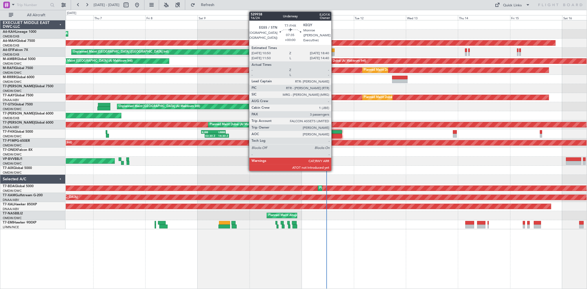
click at [334, 136] on div at bounding box center [333, 136] width 17 height 4
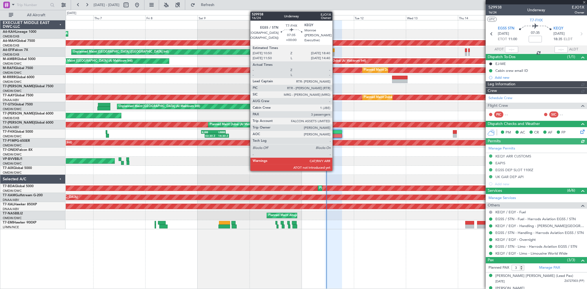
type input "[PERSON_NAME] (SYS)"
type input "7003"
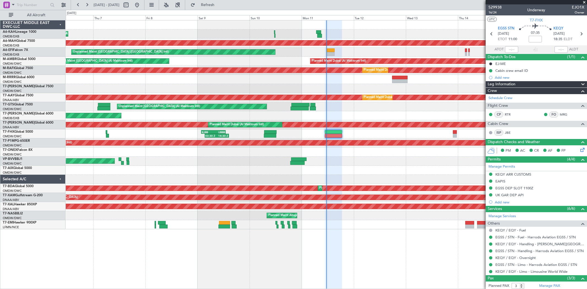
click at [186, 152] on div "Planned Maint [GEOGRAPHIC_DATA] ([GEOGRAPHIC_DATA]) Planned Maint [GEOGRAPHIC_D…" at bounding box center [326, 124] width 521 height 209
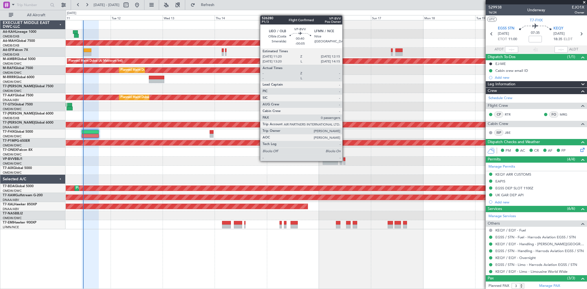
click at [345, 161] on div at bounding box center [345, 160] width 2 height 4
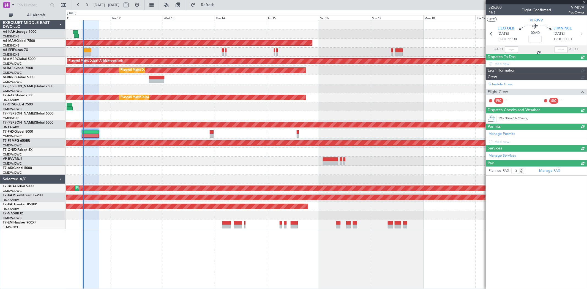
type input "-00:05"
type input "0"
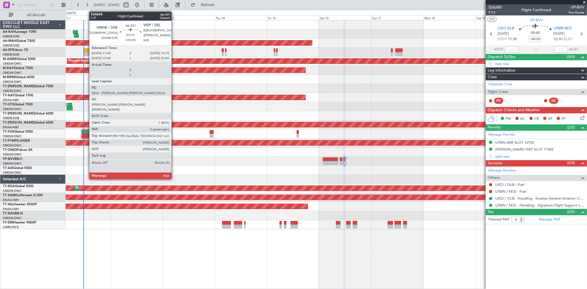
click at [87, 53] on div at bounding box center [88, 54] width 8 height 4
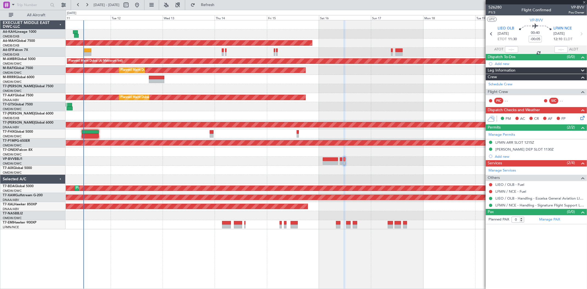
type input "+00:30"
type input "5"
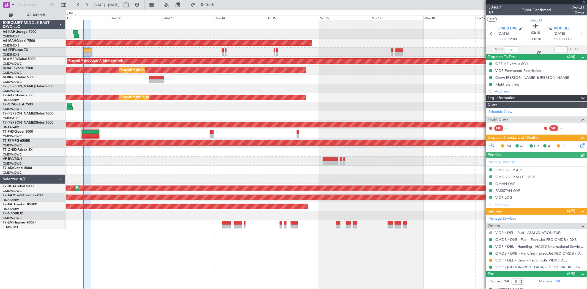
type input "[PERSON_NAME] (SYS)"
type input "6992"
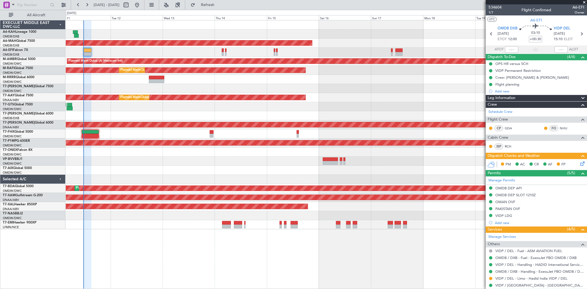
click at [156, 75] on div at bounding box center [326, 79] width 521 height 9
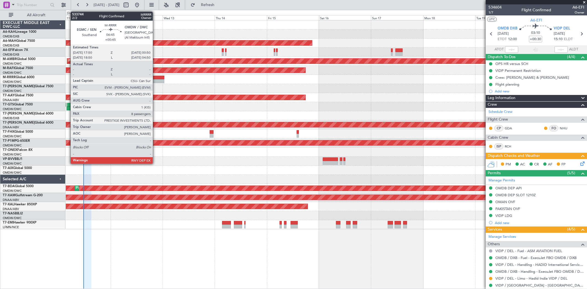
click at [156, 80] on div at bounding box center [156, 81] width 15 height 4
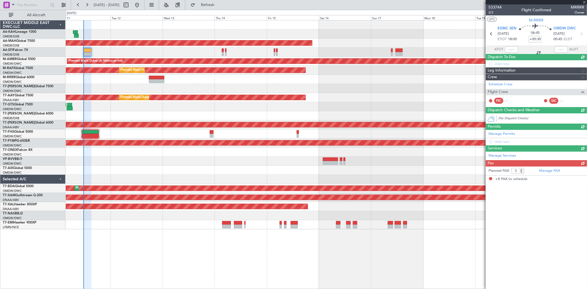
type input "+00:45"
type input "8"
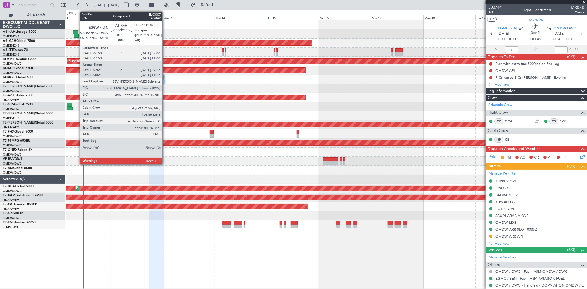
click at [78, 35] on div at bounding box center [76, 36] width 5 height 4
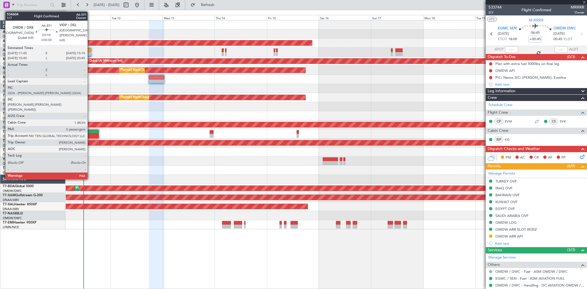
click at [90, 50] on div at bounding box center [88, 50] width 8 height 4
type input "+00:05"
type input "07:31"
type input "09:22"
type input "14"
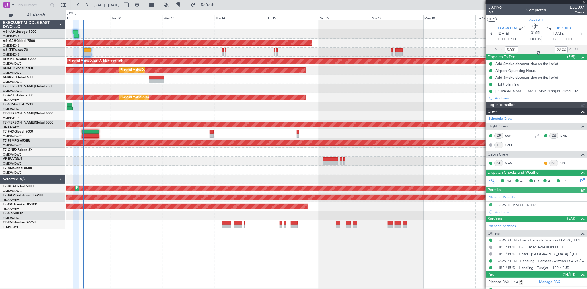
type input "[PERSON_NAME] ([PERSON_NAME])"
type input "6984"
type input "+00:30"
type input "5"
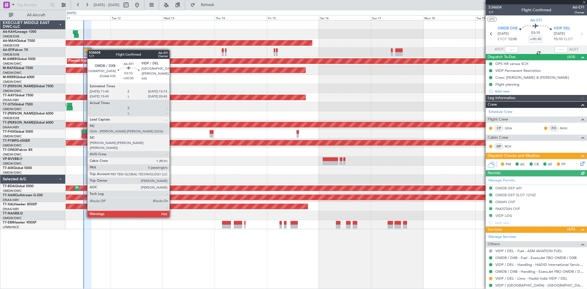
type input "[PERSON_NAME] (SYS)"
type input "6992"
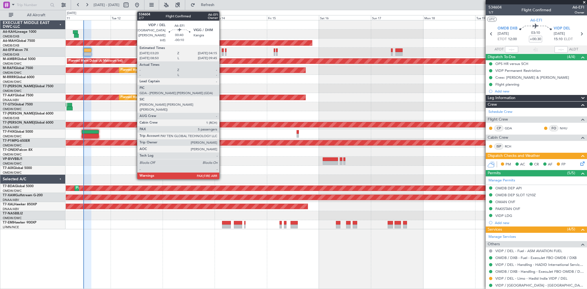
click at [222, 50] on div at bounding box center [223, 50] width 2 height 4
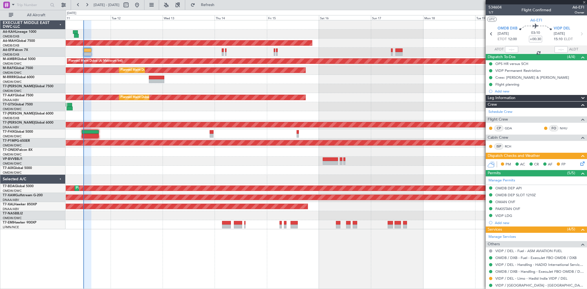
type input "-00:10"
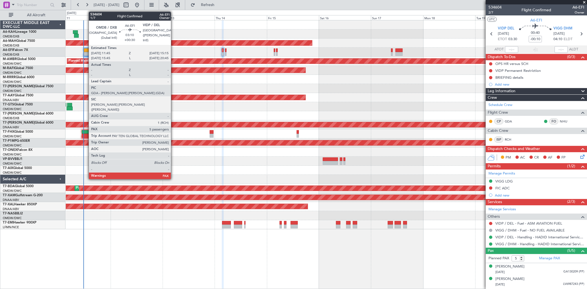
click at [86, 50] on div at bounding box center [88, 50] width 8 height 4
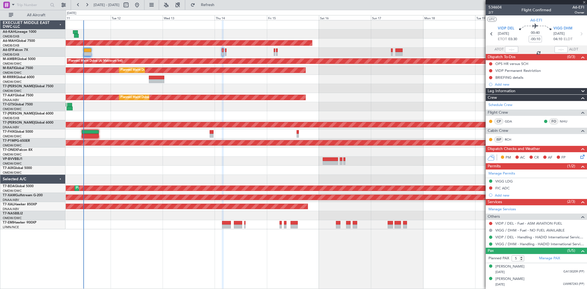
type input "+00:30"
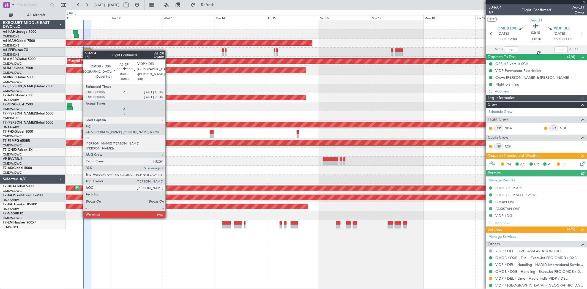
type input "[PERSON_NAME] (SYS)"
type input "6992"
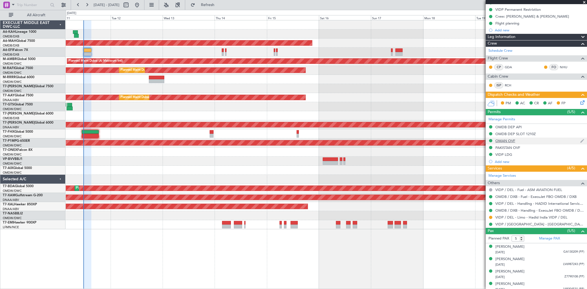
scroll to position [77, 0]
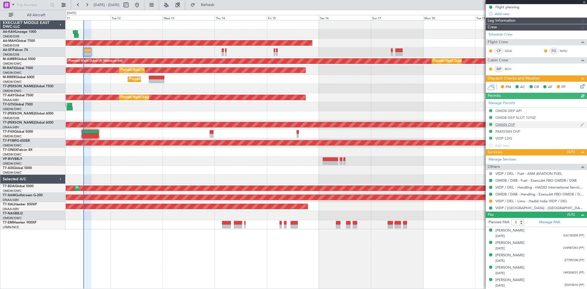
type input "[PERSON_NAME] (SYS)"
type input "6992"
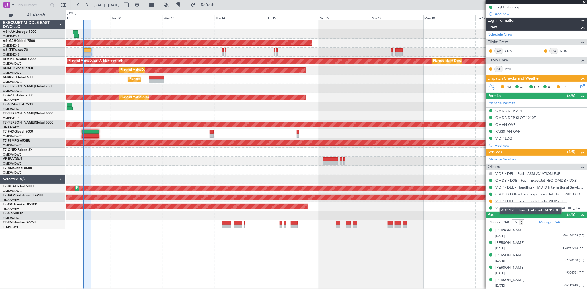
click at [525, 201] on link "VIDP / DEL - Limo - Hadid India VIDP / DEL" at bounding box center [532, 201] width 72 height 5
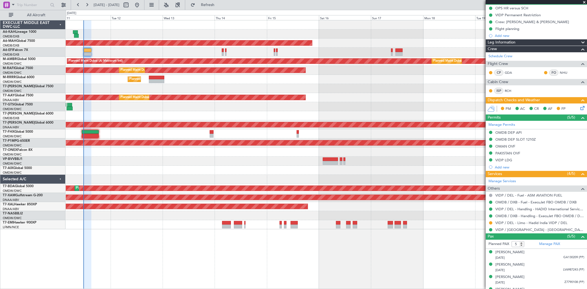
scroll to position [47, 0]
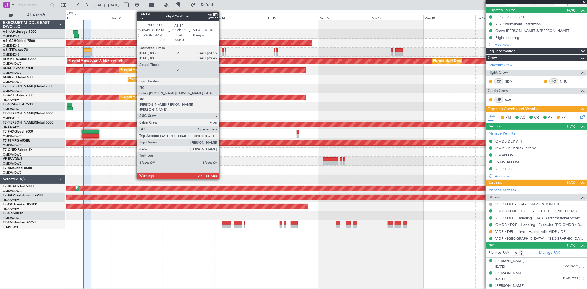
click at [222, 49] on div at bounding box center [223, 50] width 2 height 4
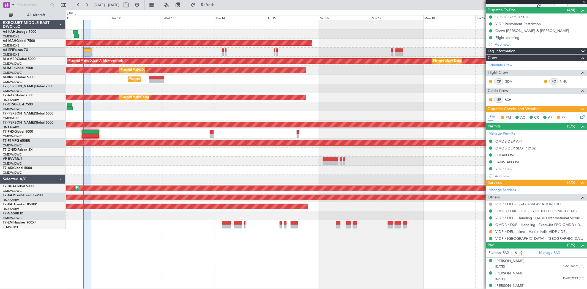
type input "-00:10"
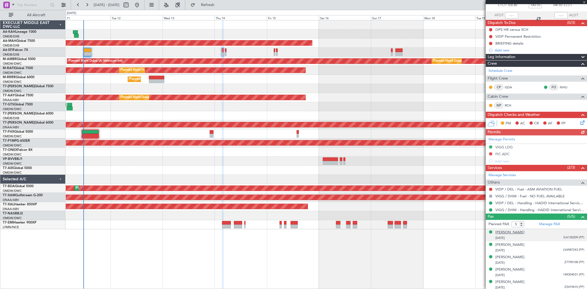
scroll to position [36, 0]
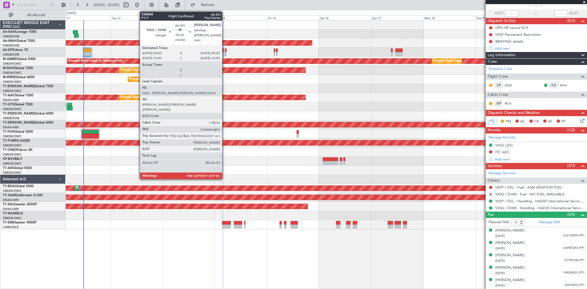
click at [225, 51] on div at bounding box center [225, 50] width 1 height 4
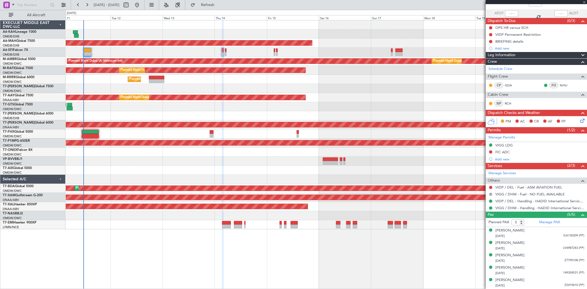
type input "0"
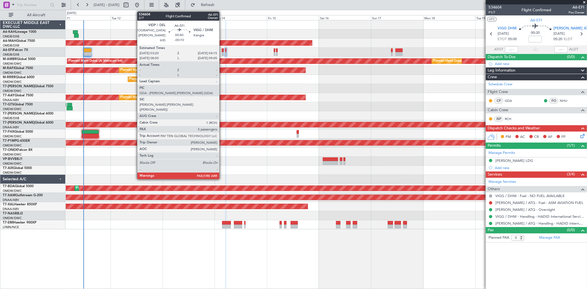
click at [222, 51] on div at bounding box center [223, 50] width 2 height 4
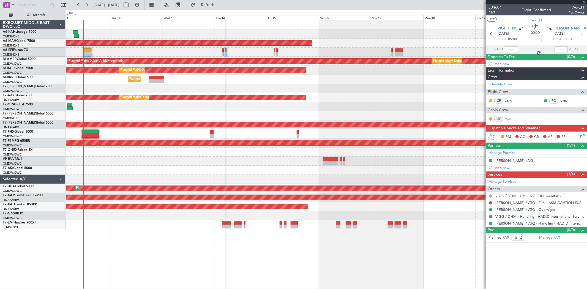
type input "-00:10"
type input "5"
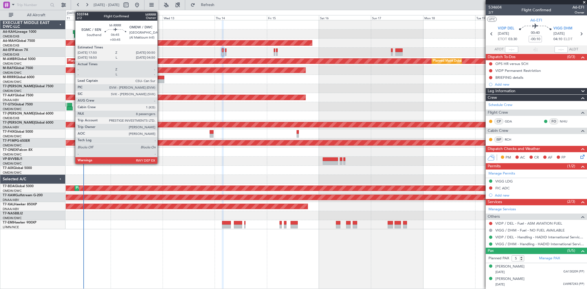
click at [160, 79] on div at bounding box center [156, 81] width 15 height 4
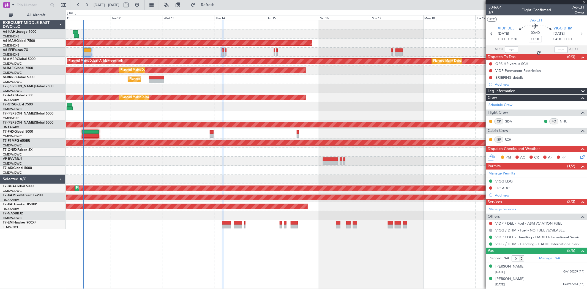
type input "+00:45"
type input "8"
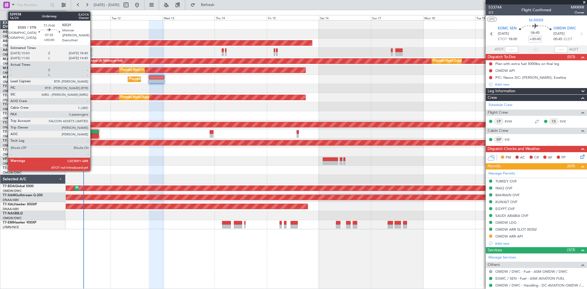
click at [94, 134] on div "RJBB 01:50 Z UBBB 13:00 Z 03:30 Z 14:30 Z" at bounding box center [326, 133] width 521 height 9
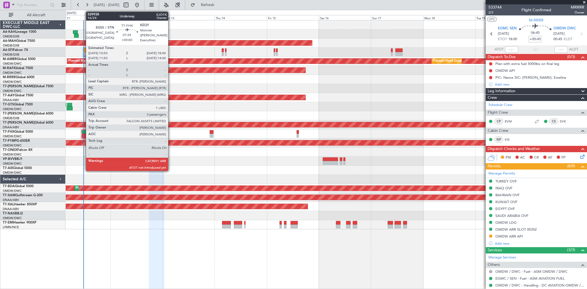
click at [84, 134] on div "RJBB 01:50 Z UBBB 13:00 Z 03:30 Z 14:30 Z" at bounding box center [326, 133] width 521 height 9
click at [84, 134] on div at bounding box center [90, 136] width 17 height 4
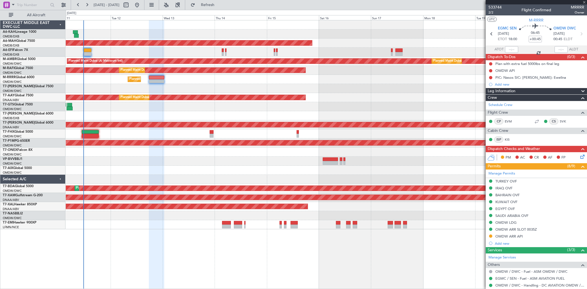
type input "3"
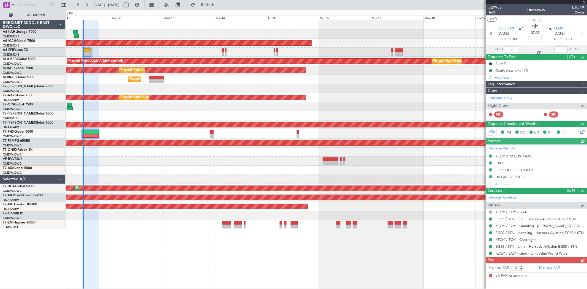
type input "[PERSON_NAME] (SYS)"
type input "7003"
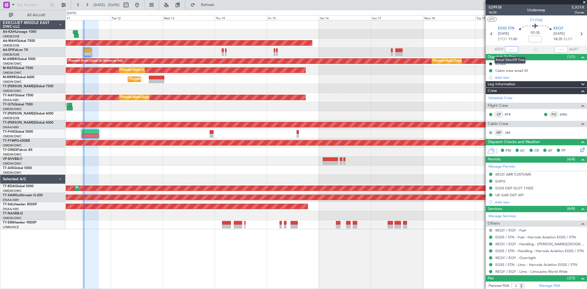
click at [507, 47] on input "text" at bounding box center [511, 49] width 13 height 7
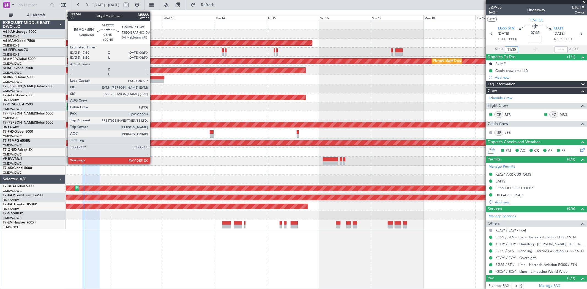
click at [153, 80] on div at bounding box center [156, 81] width 15 height 4
type input "11:35"
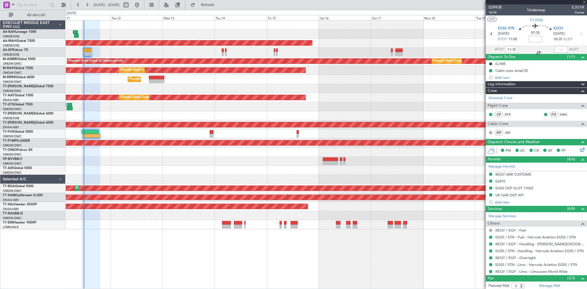
type input "+00:45"
type input "8"
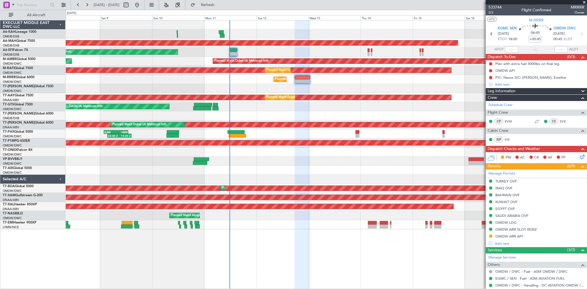
click at [368, 109] on div "Unplanned Maint [GEOGRAPHIC_DATA] (Al Maktoum Intl)" at bounding box center [326, 106] width 521 height 9
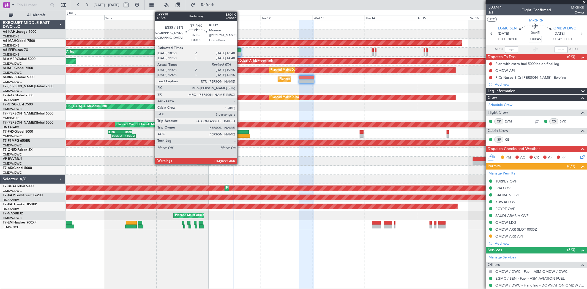
click at [240, 131] on div at bounding box center [240, 132] width 17 height 4
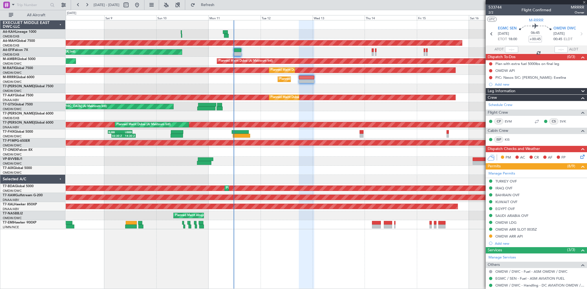
type input "11:35"
type input "3"
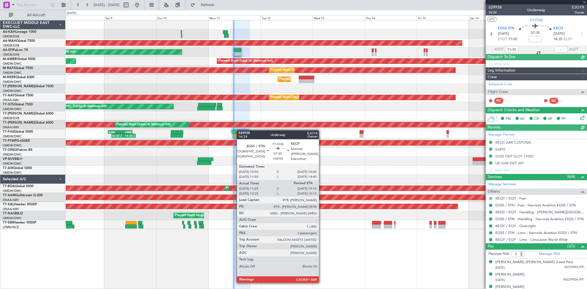
type input "[PERSON_NAME] (SYS)"
type input "7003"
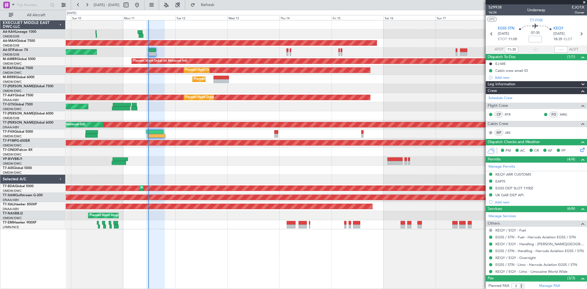
click at [242, 164] on div "Planned Maint [GEOGRAPHIC_DATA] ([GEOGRAPHIC_DATA] Intl) Unplanned Maint [GEOGR…" at bounding box center [326, 124] width 521 height 209
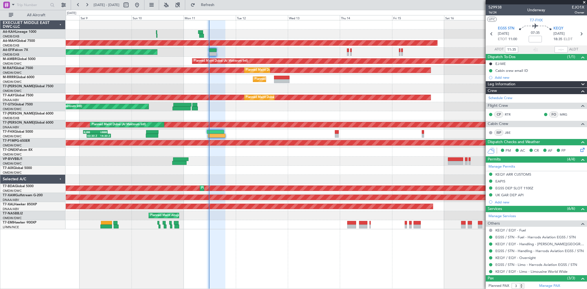
click at [302, 163] on div "Unplanned Maint [GEOGRAPHIC_DATA]-[GEOGRAPHIC_DATA]" at bounding box center [326, 161] width 521 height 9
click at [213, 167] on div at bounding box center [326, 170] width 521 height 9
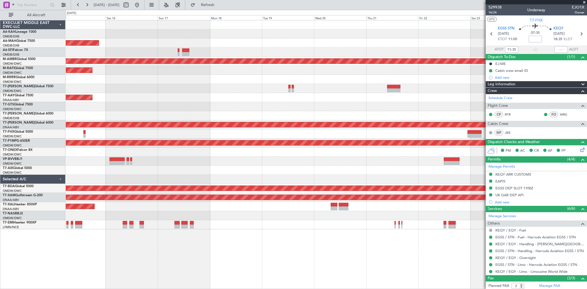
click at [283, 156] on div "Planned Maint [GEOGRAPHIC_DATA] ([GEOGRAPHIC_DATA] Intl) Planned Maint [GEOGRAP…" at bounding box center [326, 124] width 521 height 209
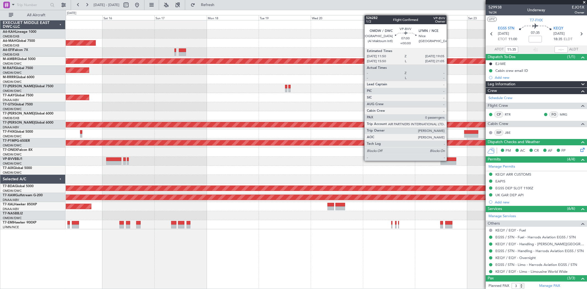
click at [450, 160] on div at bounding box center [449, 160] width 16 height 4
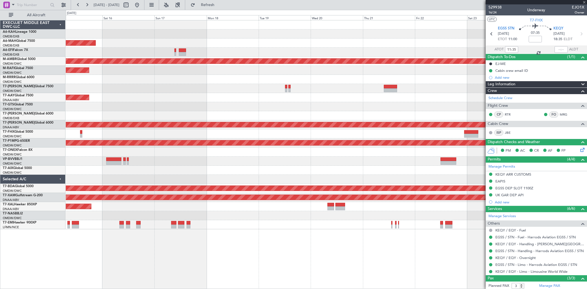
type input "0"
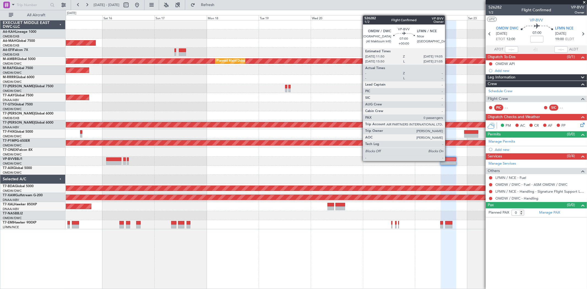
click at [448, 161] on div at bounding box center [449, 160] width 16 height 4
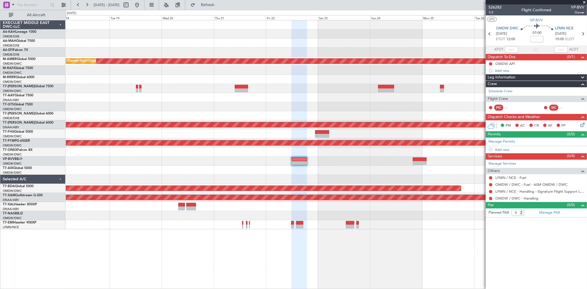
click at [240, 160] on div at bounding box center [326, 161] width 521 height 9
click at [142, 7] on button at bounding box center [137, 5] width 9 height 9
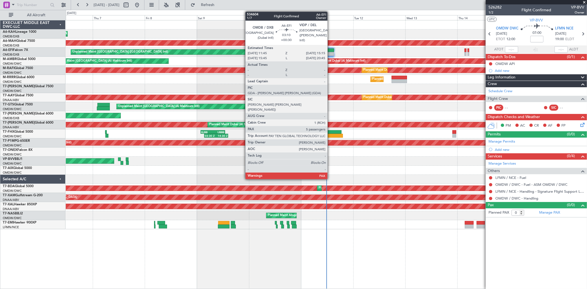
click at [330, 50] on div at bounding box center [331, 50] width 8 height 4
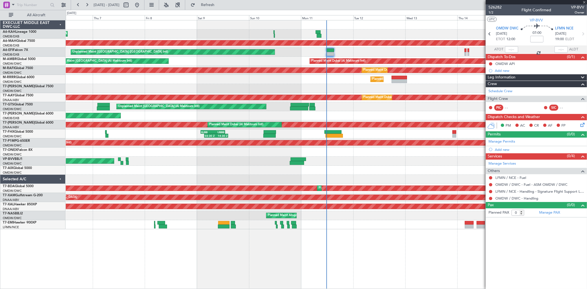
type input "+00:30"
type input "5"
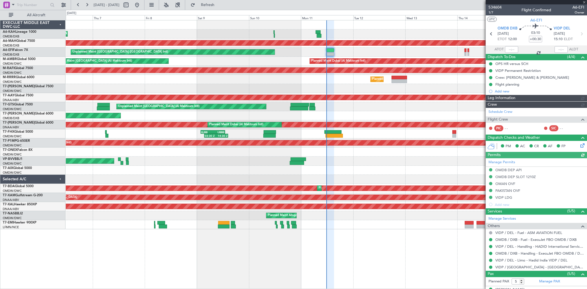
type input "[PERSON_NAME] (SYS)"
type input "6992"
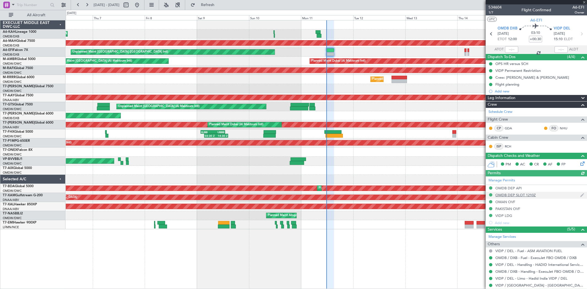
click at [532, 195] on div "OMDB DEP SLOT 1210Z" at bounding box center [516, 195] width 40 height 5
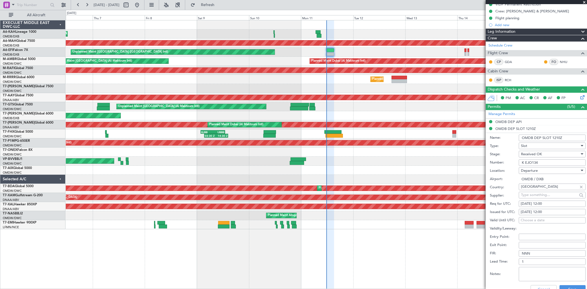
scroll to position [92, 0]
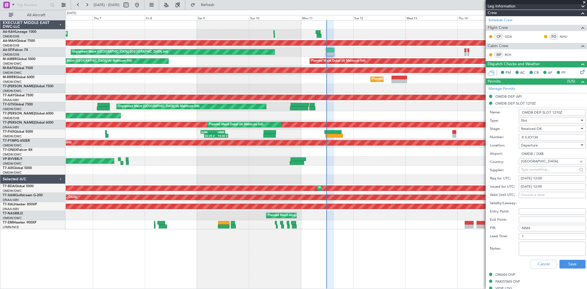
click at [549, 186] on div "[DATE] 12:00" at bounding box center [552, 187] width 63 height 6
select select "8"
select select "2025"
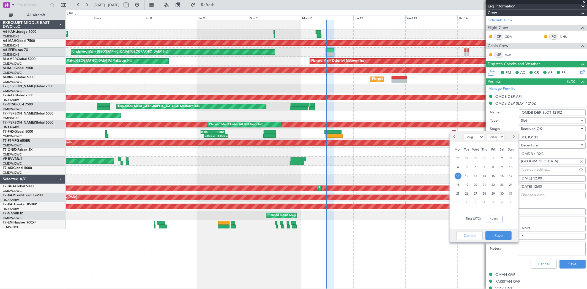
click at [497, 218] on input "12:00" at bounding box center [494, 219] width 18 height 7
type input "12:10"
click at [497, 238] on button "Save" at bounding box center [499, 235] width 26 height 9
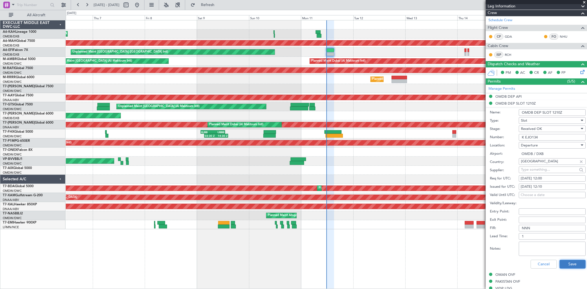
click at [578, 265] on button "Save" at bounding box center [573, 264] width 26 height 9
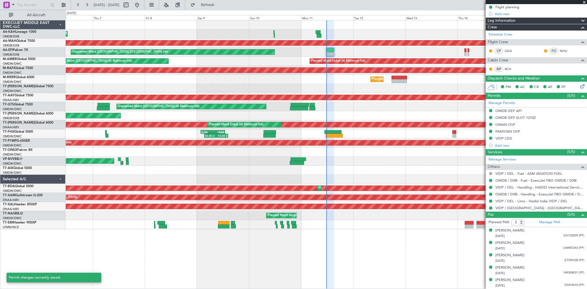
scroll to position [77, 0]
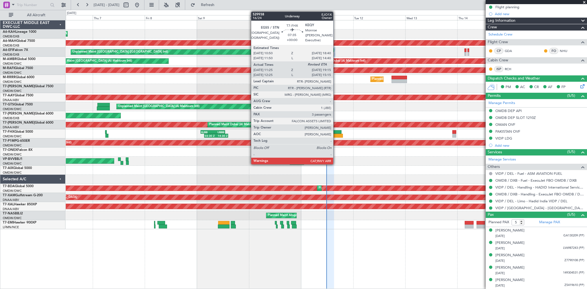
click at [336, 131] on div at bounding box center [333, 132] width 17 height 4
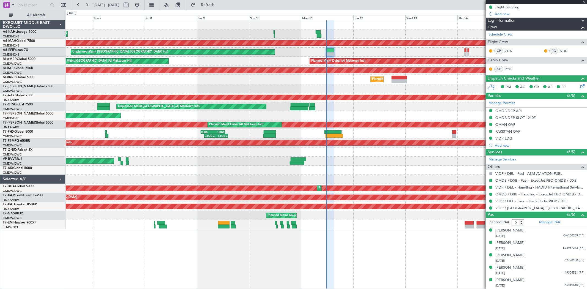
type input "11:35"
type input "3"
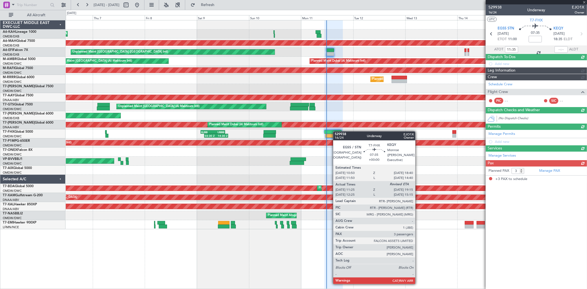
scroll to position [0, 0]
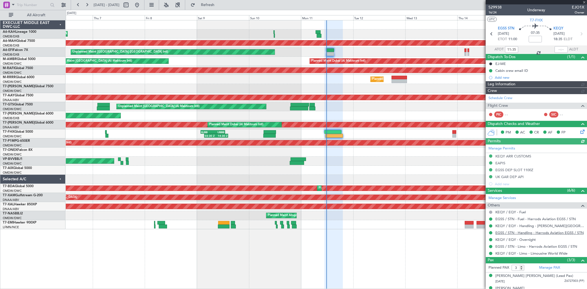
type input "[PERSON_NAME] (SYS)"
type input "7003"
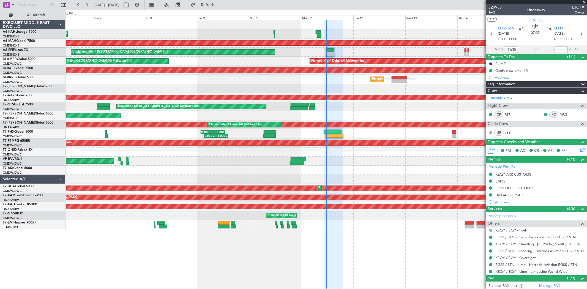
click at [526, 173] on div "KEQY ARR CUSTOMS" at bounding box center [514, 174] width 36 height 5
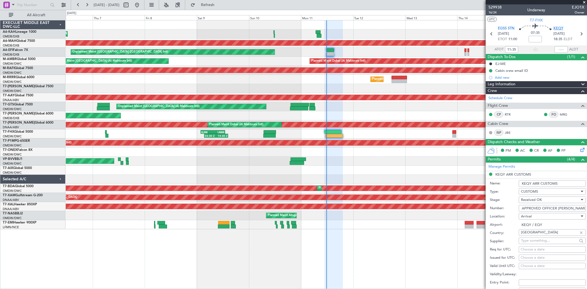
click at [557, 28] on span "KEQY" at bounding box center [559, 29] width 10 height 6
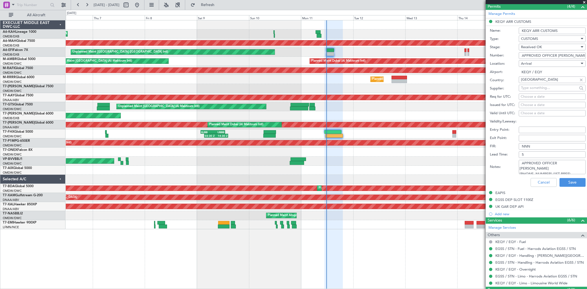
scroll to position [3, 0]
click at [531, 183] on button "Cancel" at bounding box center [544, 182] width 26 height 9
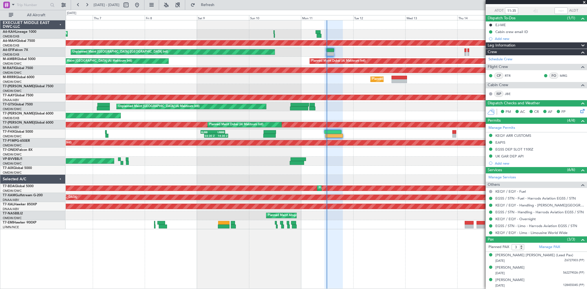
type input "[PERSON_NAME] (SYS)"
type input "7003"
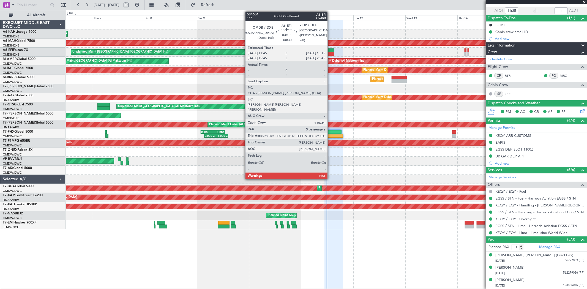
click at [330, 51] on div at bounding box center [331, 50] width 8 height 4
type input "+00:30"
type input "5"
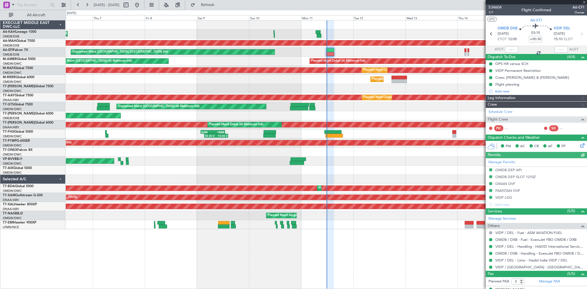
type input "[PERSON_NAME] (SYS)"
type input "6992"
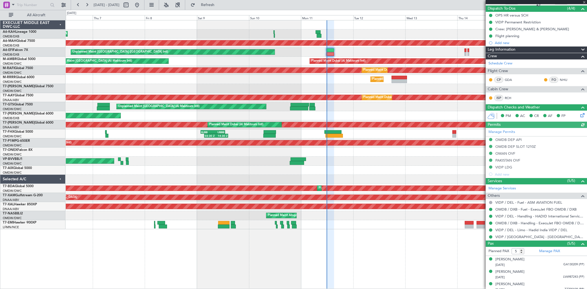
scroll to position [61, 0]
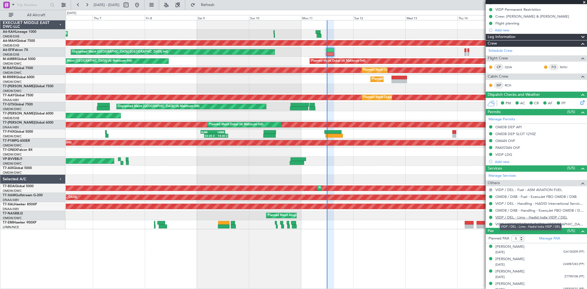
click at [535, 217] on link "VIDP / DEL - Limo - Hadid India VIDP / DEL" at bounding box center [532, 217] width 72 height 5
type input "[PERSON_NAME] (SYS)"
type input "6992"
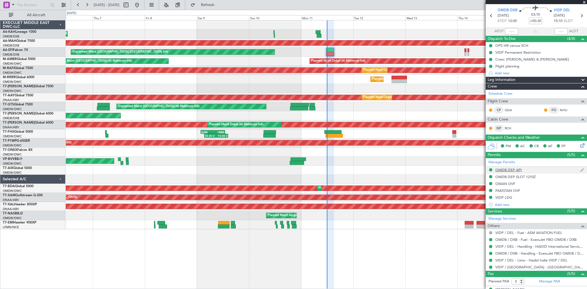
scroll to position [0, 0]
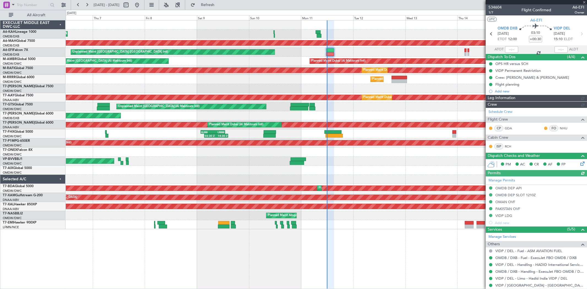
type input "[PERSON_NAME] (SYS)"
type input "6992"
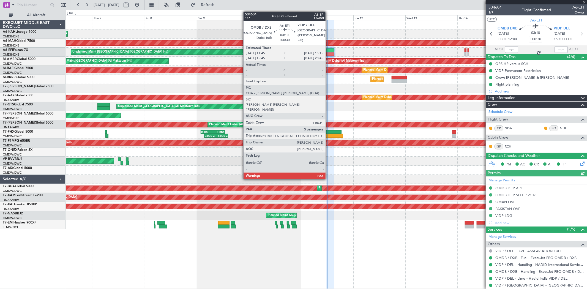
click at [329, 51] on div at bounding box center [331, 50] width 8 height 4
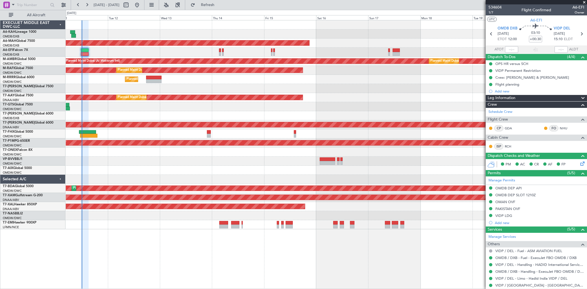
click at [147, 112] on div "Planned Maint [GEOGRAPHIC_DATA] ([GEOGRAPHIC_DATA] Intl) Unplanned Maint [GEOGR…" at bounding box center [326, 124] width 521 height 209
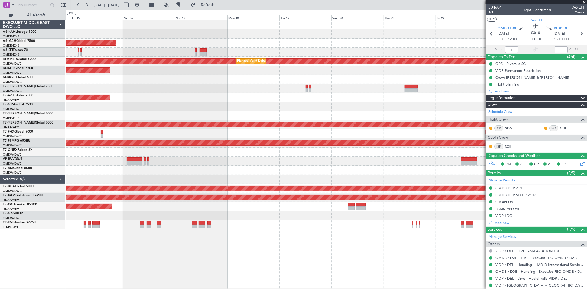
click at [135, 101] on div "Unplanned Maint [GEOGRAPHIC_DATA] (Al Maktoum Intl) Planned Maint [GEOGRAPHIC_D…" at bounding box center [326, 97] width 521 height 9
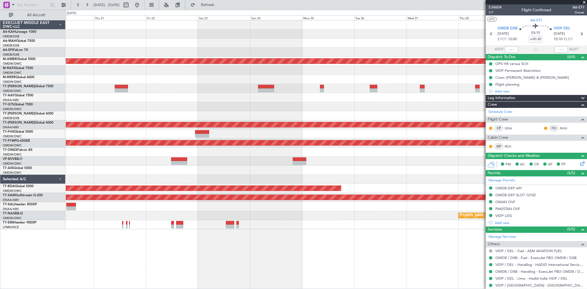
click at [68, 97] on div at bounding box center [326, 97] width 521 height 9
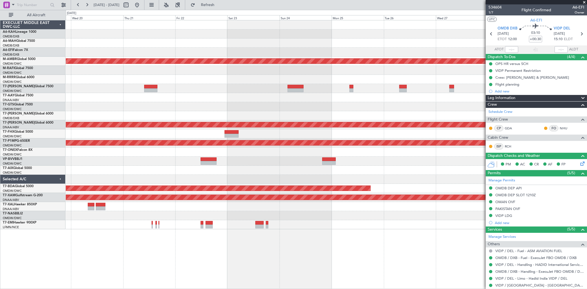
click at [187, 95] on div at bounding box center [326, 97] width 521 height 9
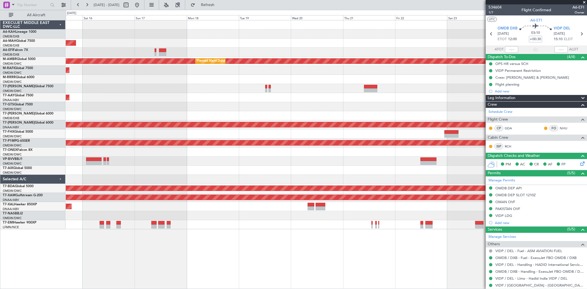
click at [358, 103] on div "Planned Maint [GEOGRAPHIC_DATA] ([GEOGRAPHIC_DATA] Intl) Planned Maint [GEOGRAP…" at bounding box center [326, 124] width 521 height 209
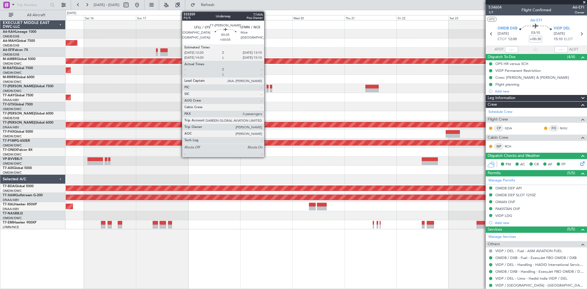
click at [267, 91] on div at bounding box center [268, 90] width 2 height 4
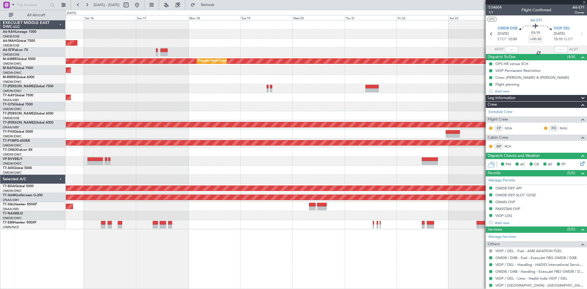
type input "+00:05"
type input "0"
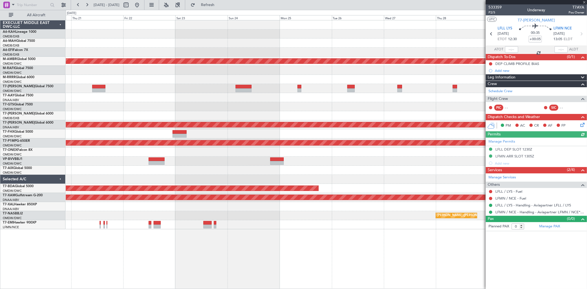
click at [113, 105] on div "Planned Maint Dubai (Al Maktoum Intl) Planned Maint [GEOGRAPHIC_DATA] (Al Makto…" at bounding box center [326, 124] width 521 height 209
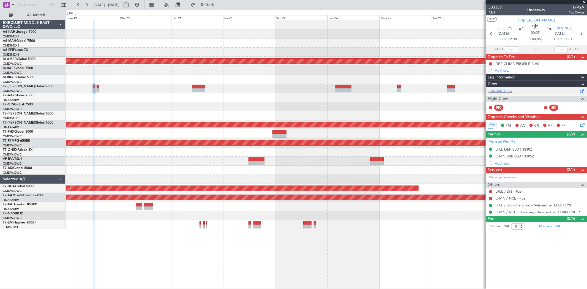
click at [516, 91] on div "Schedule Crew" at bounding box center [536, 91] width 101 height 8
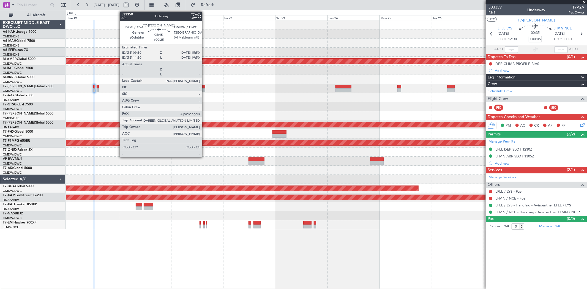
click at [205, 87] on div at bounding box center [198, 87] width 13 height 4
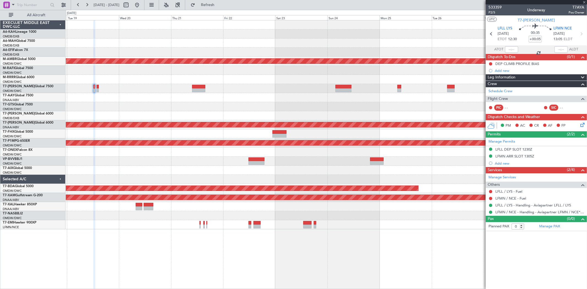
type input "+00:25"
type input "4"
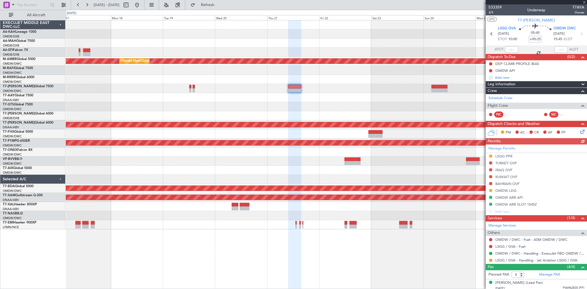
click at [235, 111] on div "Planned Maint [GEOGRAPHIC_DATA] ([GEOGRAPHIC_DATA] Intl) Planned Maint [GEOGRAP…" at bounding box center [326, 124] width 521 height 209
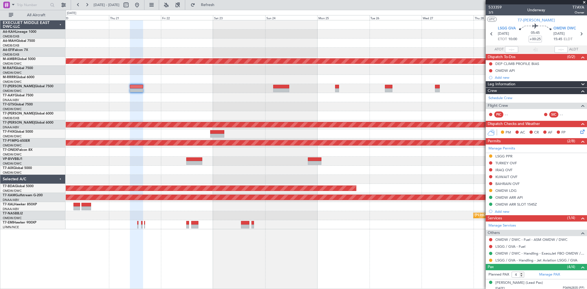
click at [69, 98] on div at bounding box center [326, 97] width 521 height 9
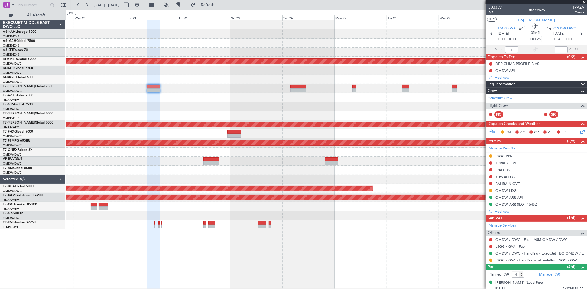
click at [387, 110] on div at bounding box center [326, 106] width 521 height 9
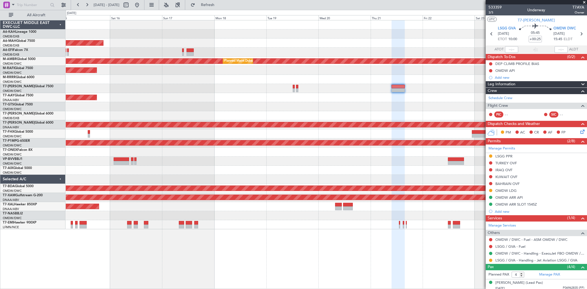
click at [435, 115] on div "Planned Maint [GEOGRAPHIC_DATA] ([GEOGRAPHIC_DATA] Intl) Planned Maint [GEOGRAP…" at bounding box center [326, 124] width 521 height 209
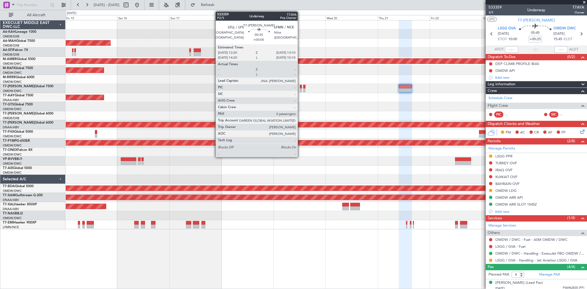
click at [301, 90] on div at bounding box center [301, 90] width 2 height 4
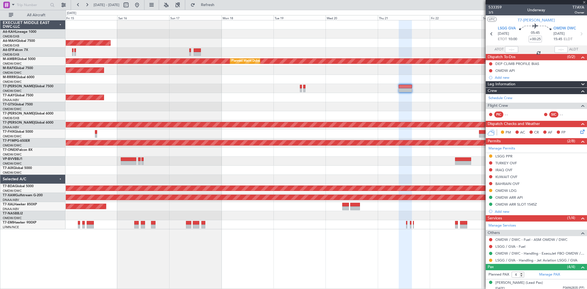
type input "+00:05"
type input "0"
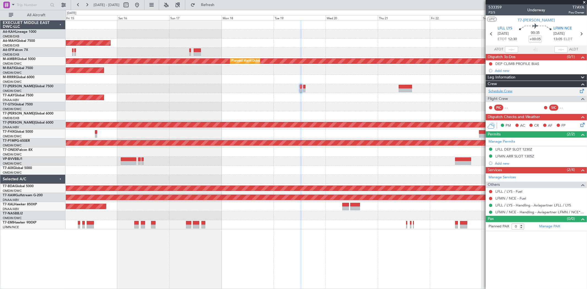
click at [500, 92] on link "Schedule Crew" at bounding box center [501, 92] width 24 height 6
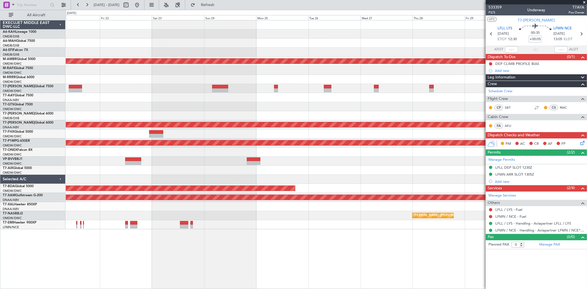
click at [40, 109] on div "Planned Maint Dubai (Al Maktoum Intl) Unplanned Maint [GEOGRAPHIC_DATA] (Al Mak…" at bounding box center [293, 149] width 587 height 279
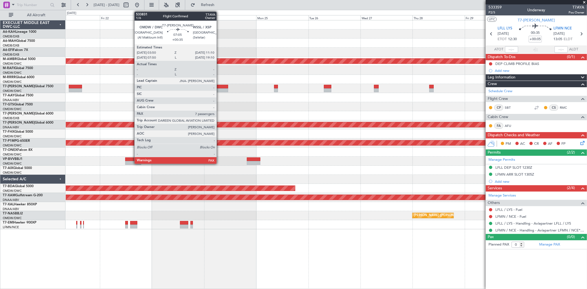
click at [219, 89] on div at bounding box center [220, 90] width 16 height 4
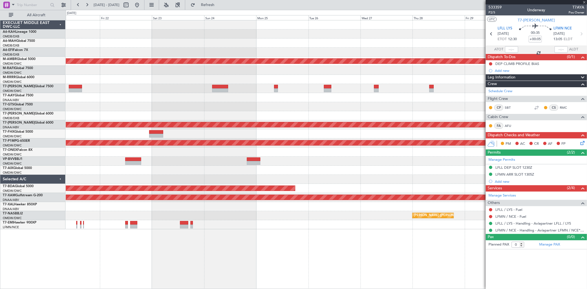
type input "+00:35"
type input "7"
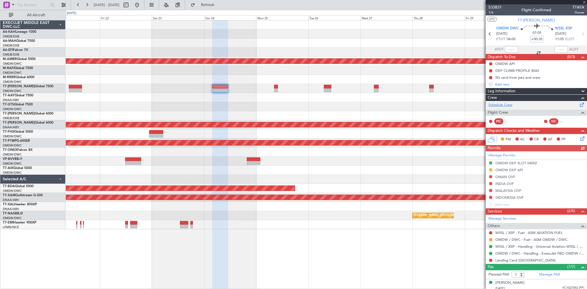
click at [507, 102] on link "Schedule Crew" at bounding box center [501, 105] width 24 height 6
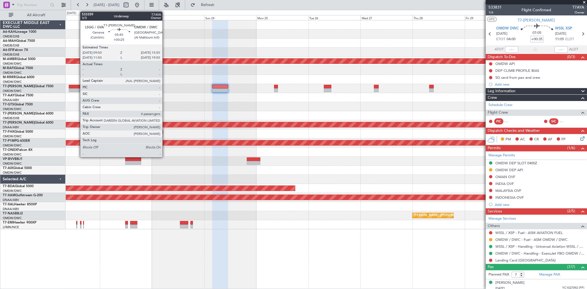
click at [78, 92] on div at bounding box center [75, 90] width 13 height 4
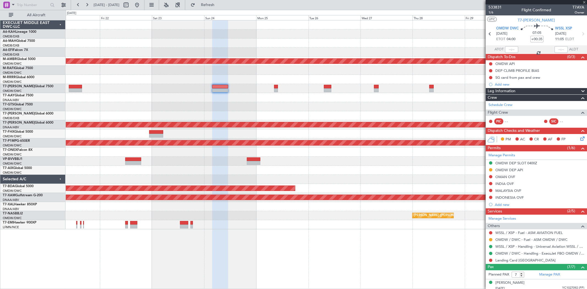
type input "+00:25"
type input "4"
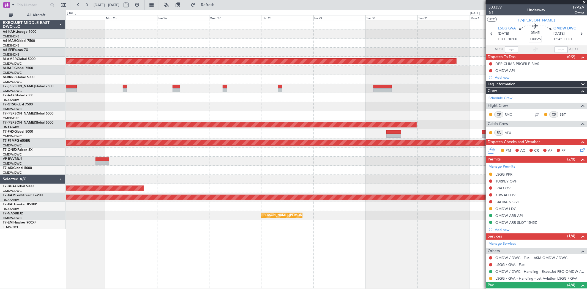
click at [197, 112] on div "Planned Maint Dubai (Al Maktoum Intl) Unplanned Maint [GEOGRAPHIC_DATA] (Al Mak…" at bounding box center [326, 124] width 521 height 209
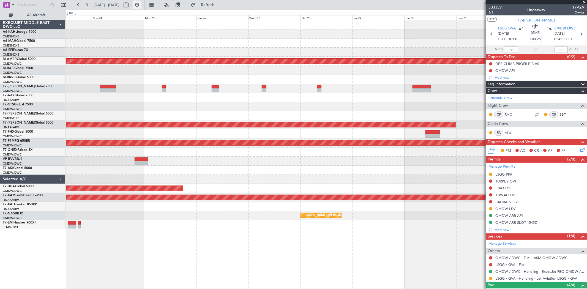
click at [142, 4] on button at bounding box center [137, 5] width 9 height 9
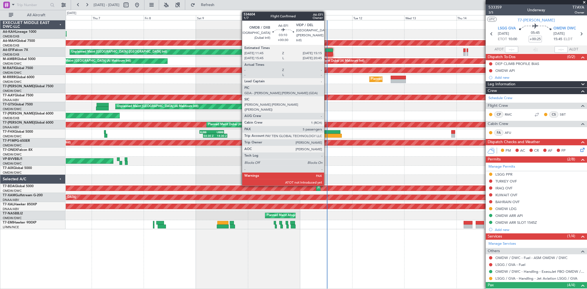
click at [327, 51] on div at bounding box center [329, 50] width 8 height 4
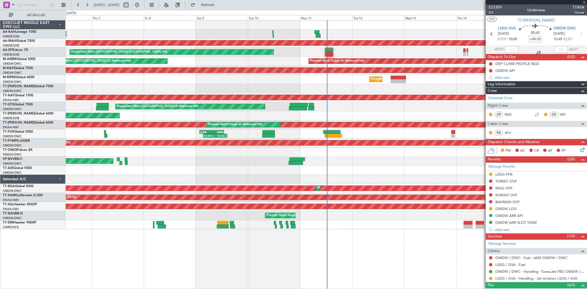
type input "+00:30"
type input "5"
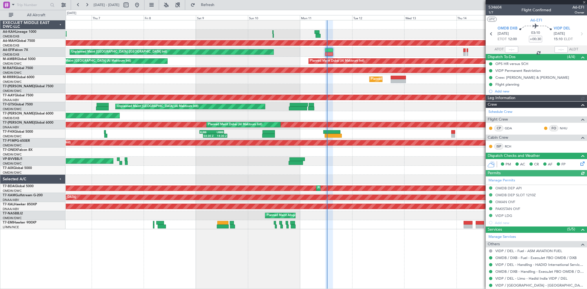
type input "[PERSON_NAME] (SYS)"
type input "6992"
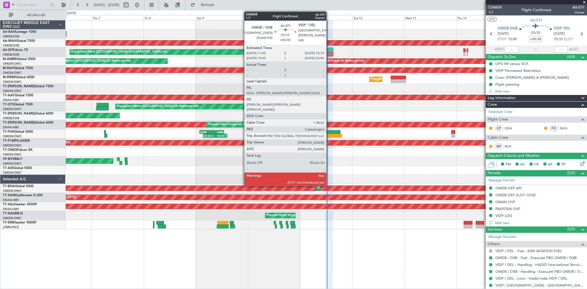
click at [329, 54] on div at bounding box center [329, 54] width 8 height 4
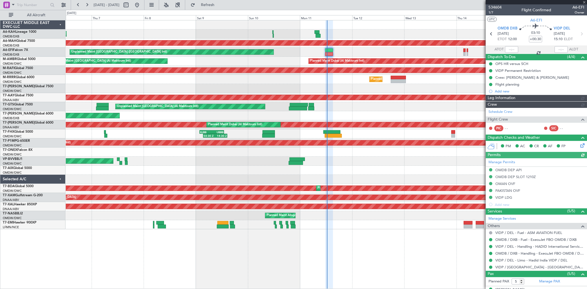
type input "[PERSON_NAME] (SYS)"
type input "6992"
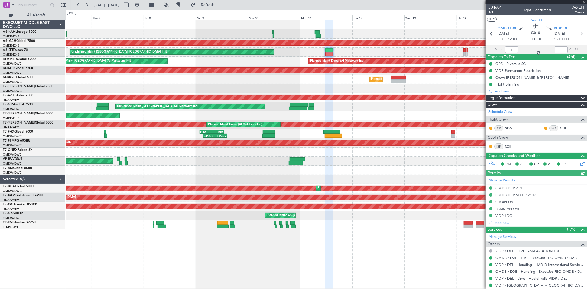
click at [506, 47] on div at bounding box center [511, 49] width 13 height 7
click at [507, 48] on input "text" at bounding box center [511, 49] width 13 height 7
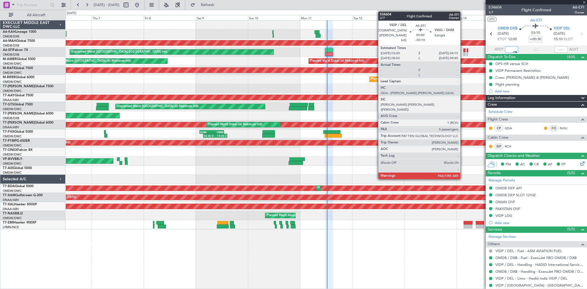
click at [464, 53] on div at bounding box center [465, 54] width 2 height 4
type input "12:22"
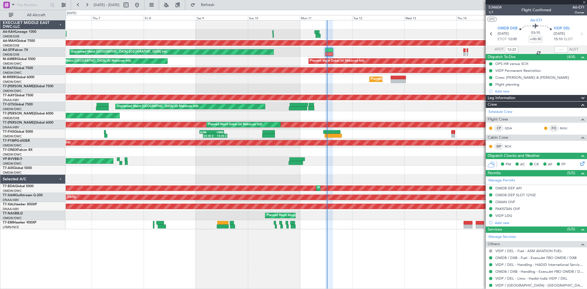
type input "-00:10"
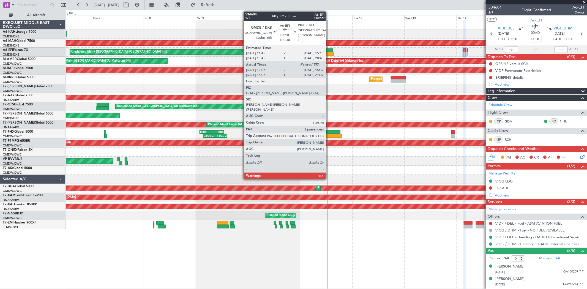
click at [329, 53] on div at bounding box center [330, 54] width 8 height 4
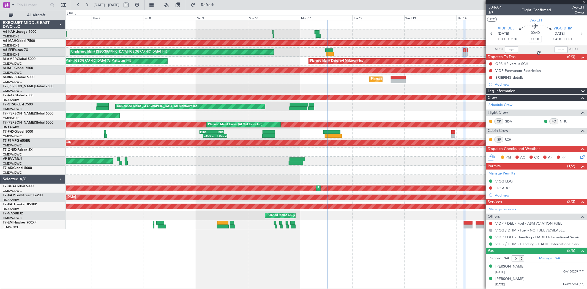
type input "+00:30"
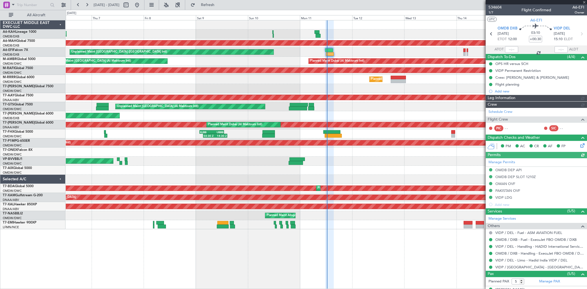
type input "[PERSON_NAME] (SYS)"
type input "6992"
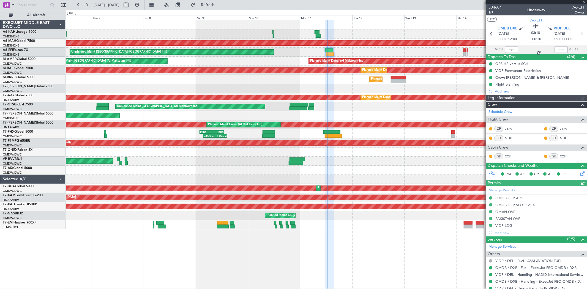
type input "[PERSON_NAME] (SYS)"
type input "6992"
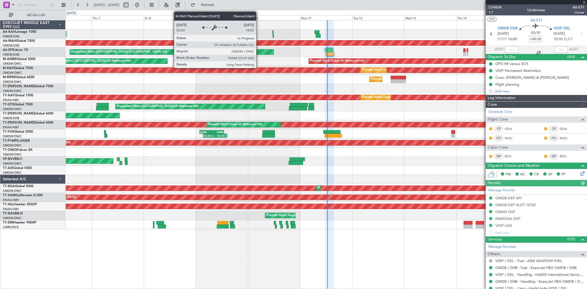
type input "[PERSON_NAME] (SYS)"
type input "6992"
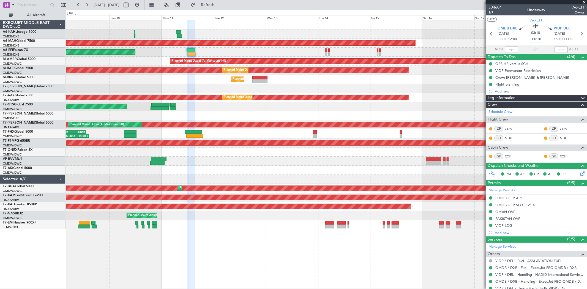
click at [273, 102] on div "Planned Maint [GEOGRAPHIC_DATA] ([GEOGRAPHIC_DATA] Intl) Unplanned Maint [GEOGR…" at bounding box center [326, 124] width 521 height 209
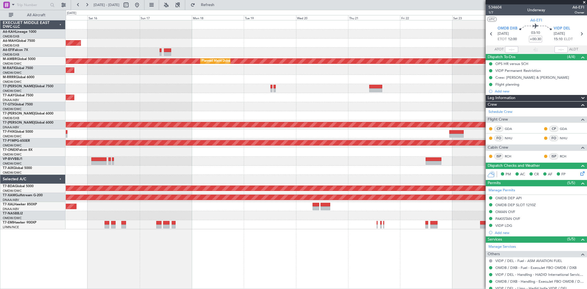
click at [116, 176] on div at bounding box center [326, 179] width 521 height 9
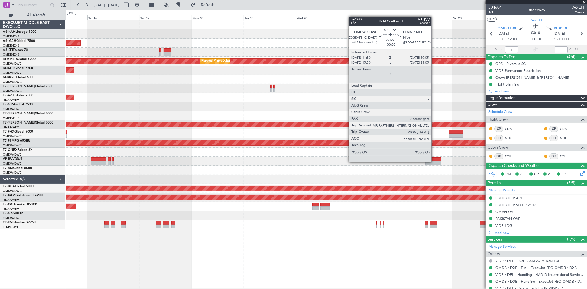
click at [434, 162] on div at bounding box center [434, 163] width 16 height 4
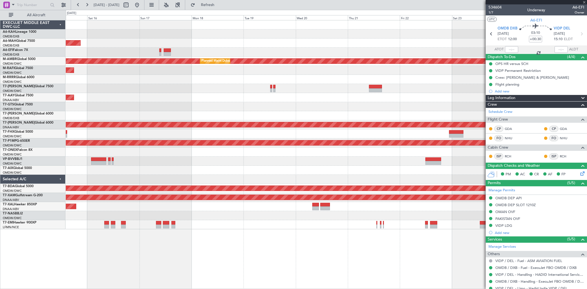
type input "0"
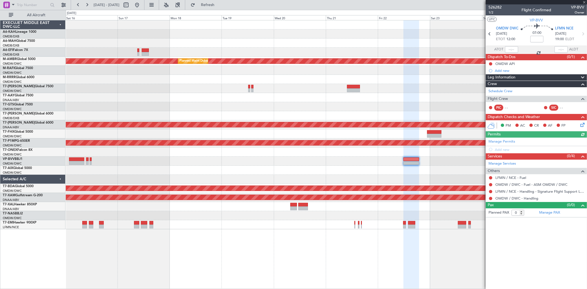
click at [314, 164] on div "Planned Maint [GEOGRAPHIC_DATA] ([GEOGRAPHIC_DATA] Intl) Planned Maint [GEOGRAP…" at bounding box center [326, 124] width 521 height 209
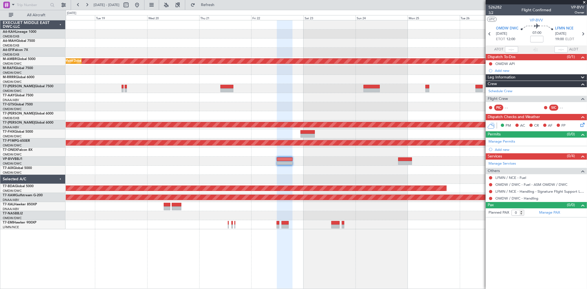
click at [497, 14] on span "1/2" at bounding box center [495, 12] width 13 height 5
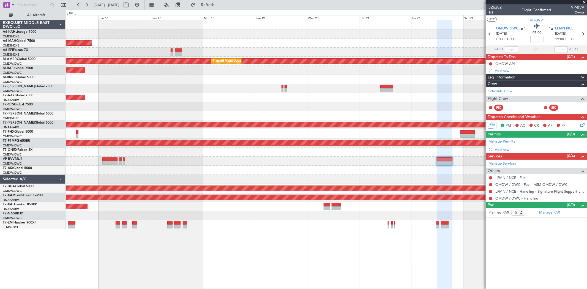
click at [471, 69] on div "Planned Maint [GEOGRAPHIC_DATA] ([GEOGRAPHIC_DATA] Intl) Planned Maint [GEOGRAP…" at bounding box center [326, 124] width 521 height 209
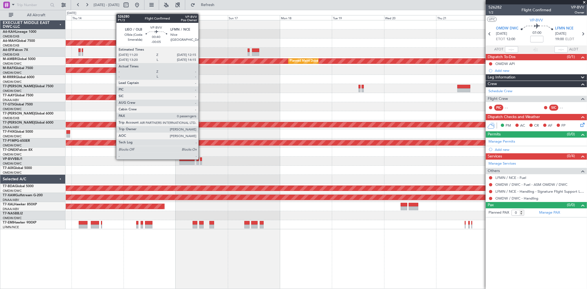
click at [201, 159] on div at bounding box center [201, 160] width 2 height 4
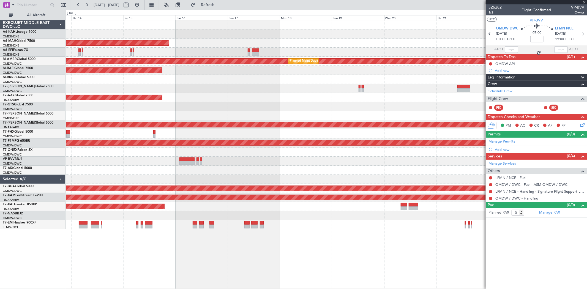
type input "-00:05"
